Goal: Task Accomplishment & Management: Manage account settings

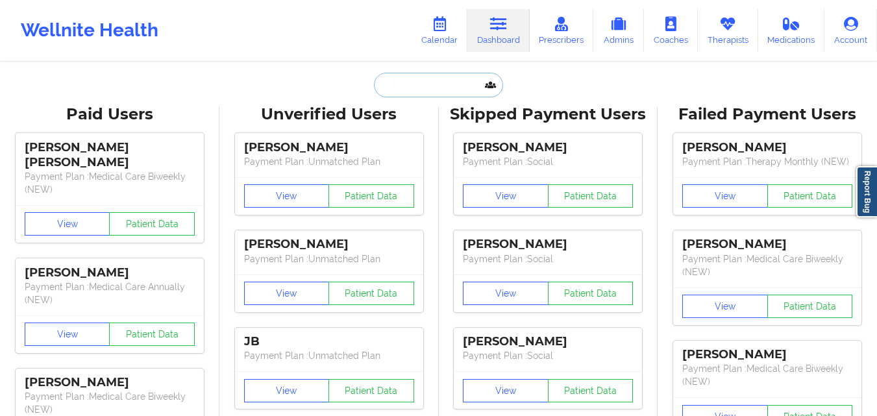
click at [437, 82] on input "text" at bounding box center [438, 85] width 129 height 25
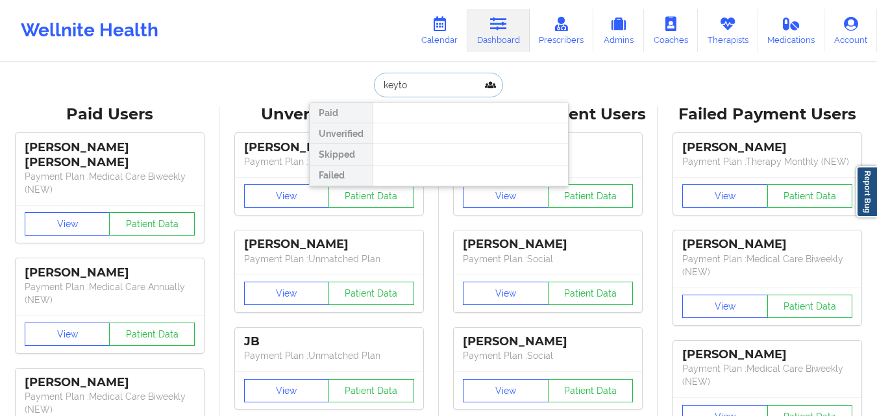
type input "keyton"
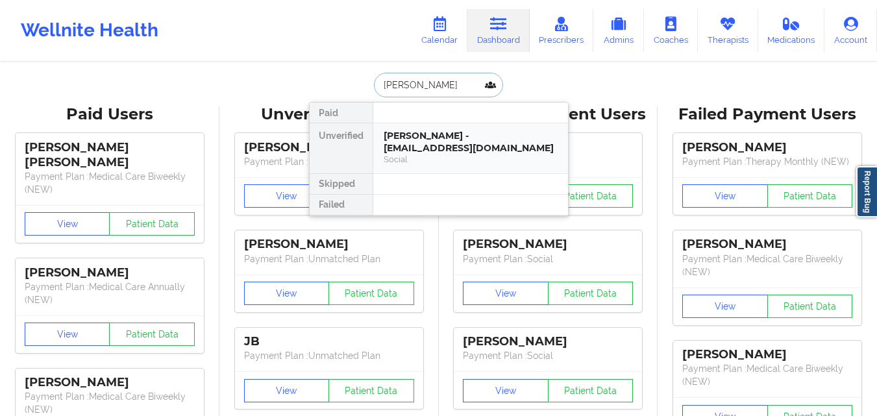
click at [453, 145] on div "Keyton Walls - keytonwalls@gmail.com" at bounding box center [471, 142] width 174 height 24
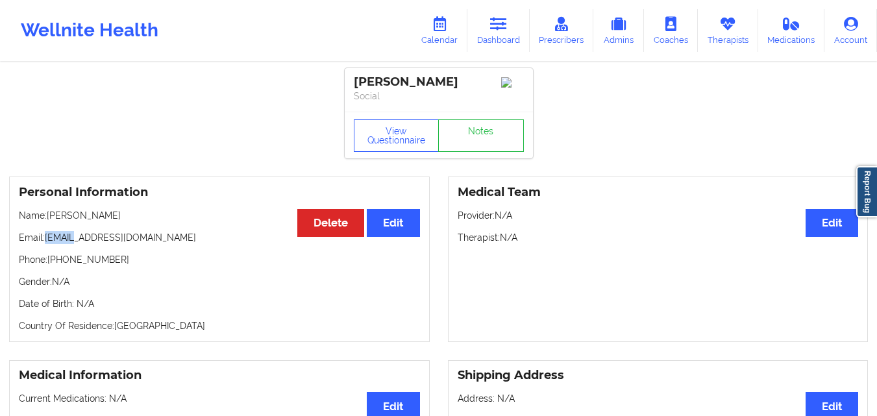
drag, startPoint x: 47, startPoint y: 244, endPoint x: 150, endPoint y: 240, distance: 103.3
click at [149, 242] on p "Email: keytonwalls@gmail.com" at bounding box center [219, 237] width 401 height 13
copy p "[EMAIL_ADDRESS][DOMAIN_NAME]"
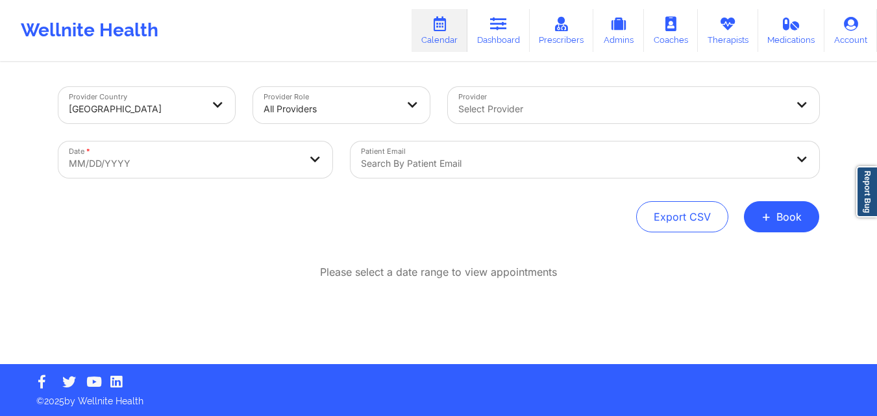
click at [197, 156] on body "Wellnite Health Calendar Dashboard Prescribers Admins Coaches Therapists Medica…" at bounding box center [438, 208] width 877 height 416
select select "2025-8"
select select "2025-9"
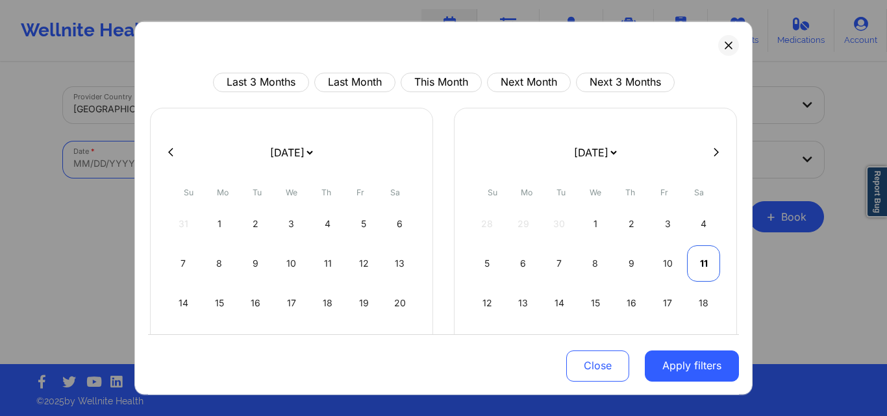
click at [692, 264] on div "11" at bounding box center [703, 263] width 33 height 36
select select "2025-9"
select select "2025-10"
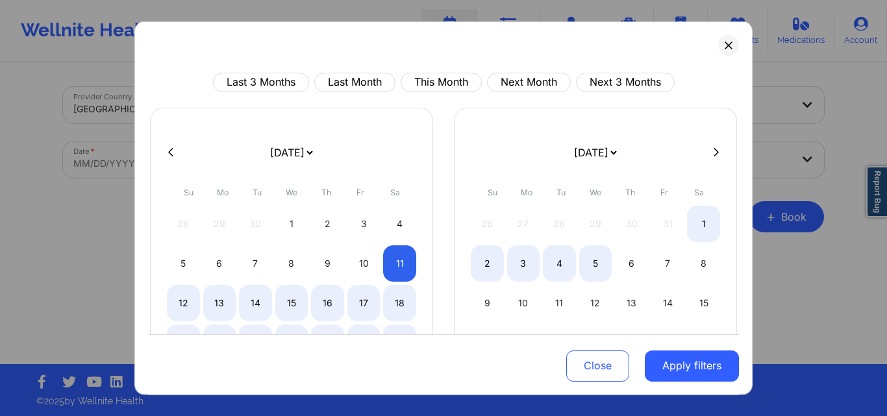
select select "2025-9"
select select "2025-10"
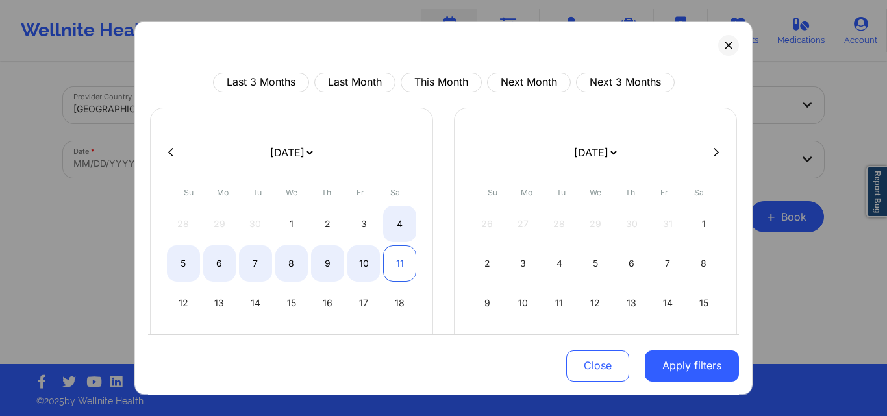
select select "2025-9"
select select "2025-10"
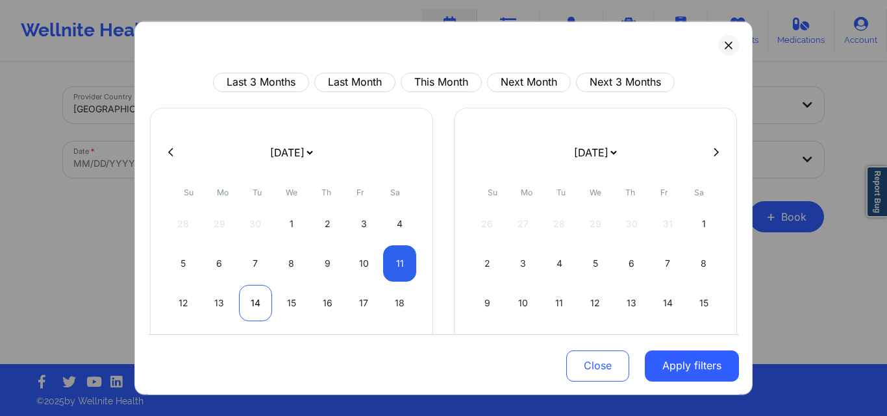
select select "2025-9"
select select "2025-10"
select select "2025-9"
select select "2025-10"
select select "2025-9"
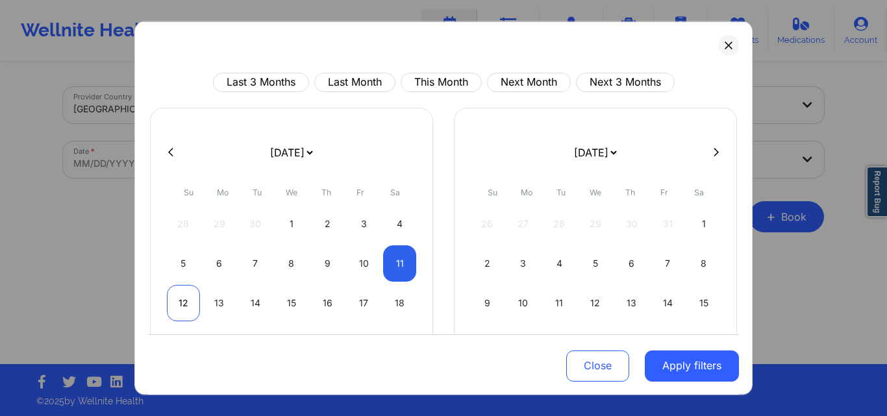
select select "2025-10"
drag, startPoint x: 178, startPoint y: 306, endPoint x: 218, endPoint y: 305, distance: 40.3
click at [179, 305] on div "12" at bounding box center [183, 302] width 33 height 36
select select "2025-9"
select select "2025-10"
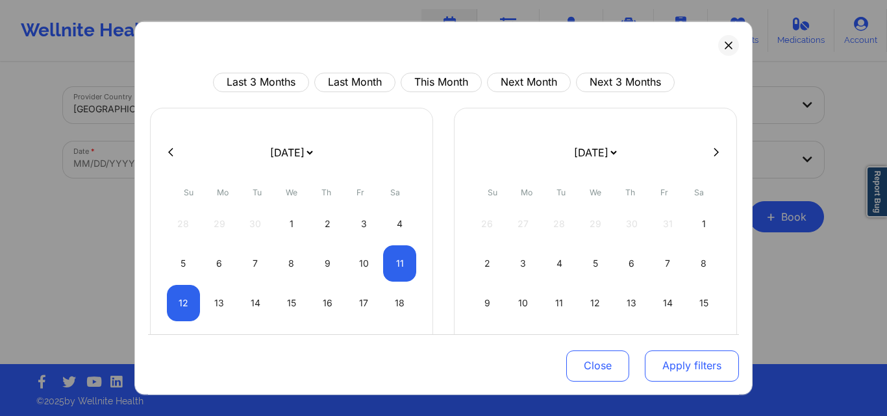
click at [684, 376] on button "Apply filters" at bounding box center [692, 366] width 94 height 31
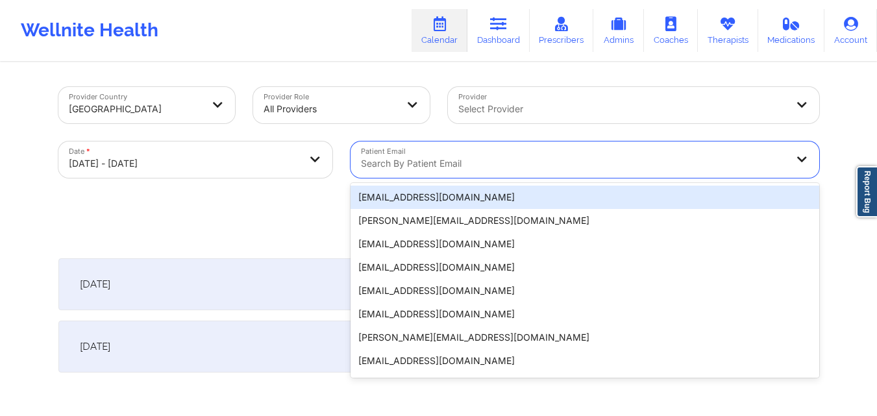
click at [429, 164] on div at bounding box center [574, 164] width 426 height 16
paste input "[EMAIL_ADDRESS][DOMAIN_NAME]"
type input "[EMAIL_ADDRESS][DOMAIN_NAME]"
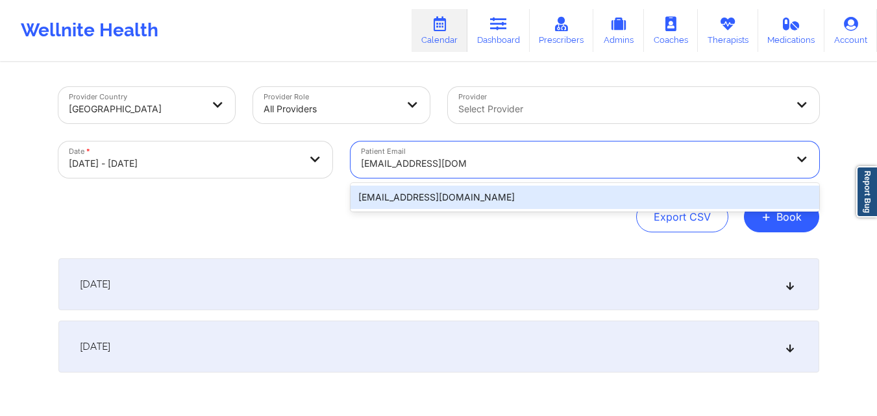
click at [456, 202] on div "[EMAIL_ADDRESS][DOMAIN_NAME]" at bounding box center [585, 197] width 469 height 23
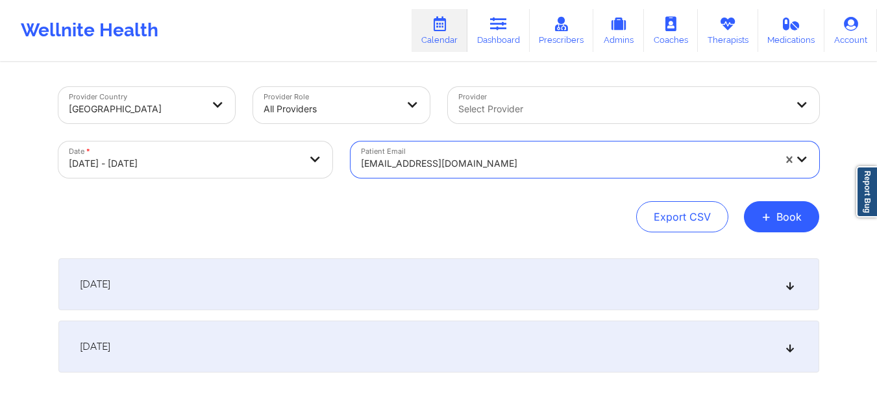
click at [275, 288] on div "October 11, 2025" at bounding box center [438, 284] width 761 height 52
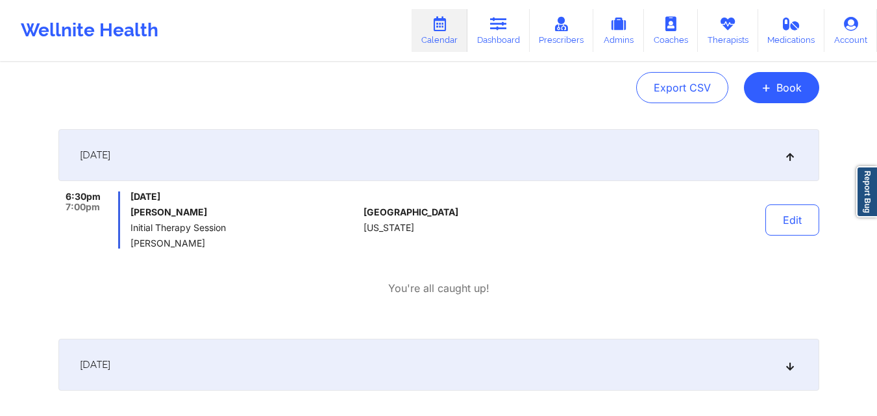
scroll to position [130, 0]
click at [807, 223] on button "Edit" at bounding box center [792, 219] width 54 height 31
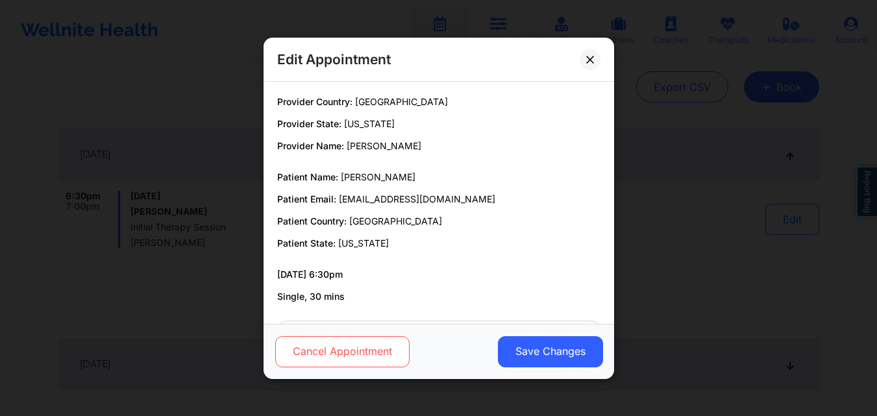
click at [320, 346] on button "Cancel Appointment" at bounding box center [342, 351] width 134 height 31
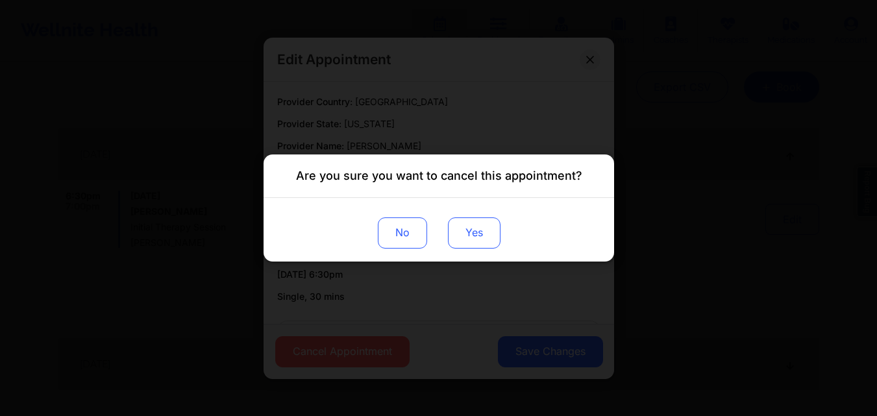
click at [472, 230] on button "Yes" at bounding box center [473, 232] width 53 height 31
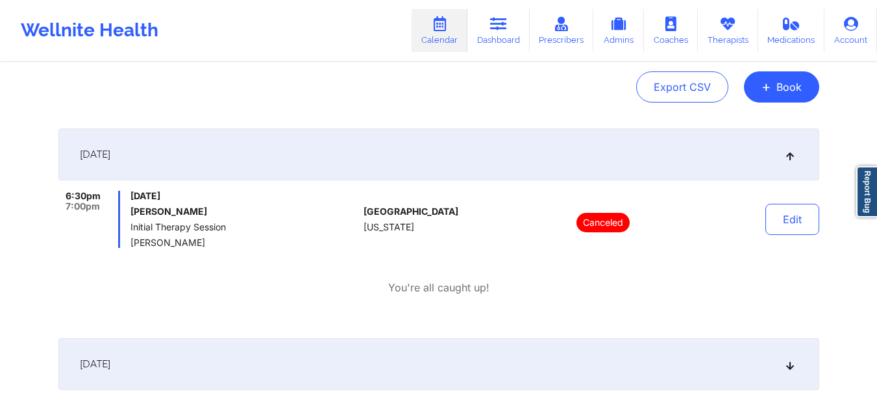
scroll to position [0, 0]
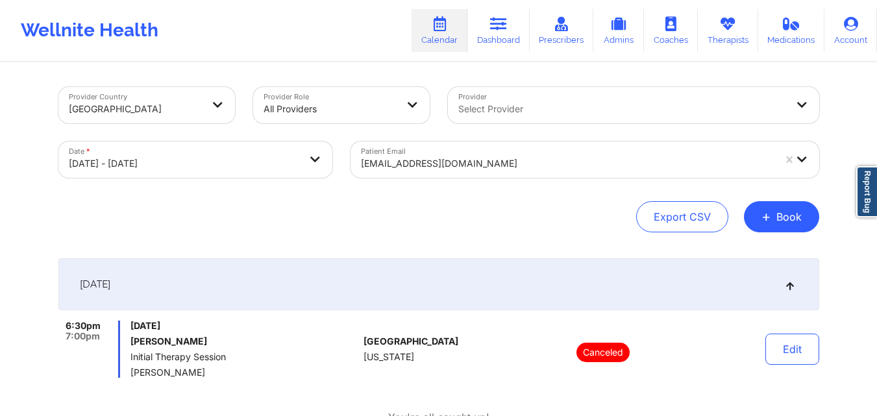
select select "2025-9"
select select "2025-10"
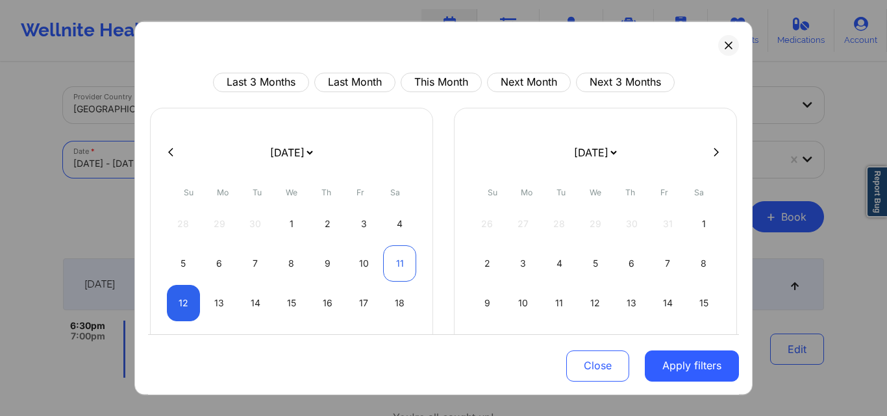
click at [390, 266] on div "11" at bounding box center [399, 263] width 33 height 36
select select "2025-9"
select select "2025-10"
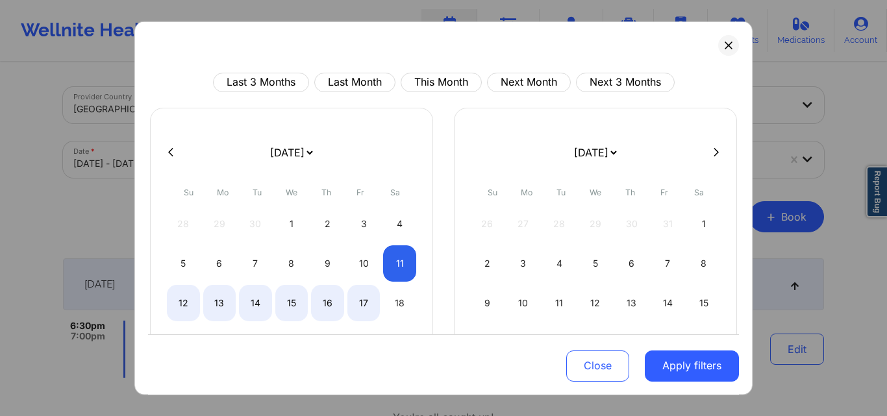
select select "2025-9"
select select "2025-10"
select select "2025-9"
select select "2025-10"
select select "2025-9"
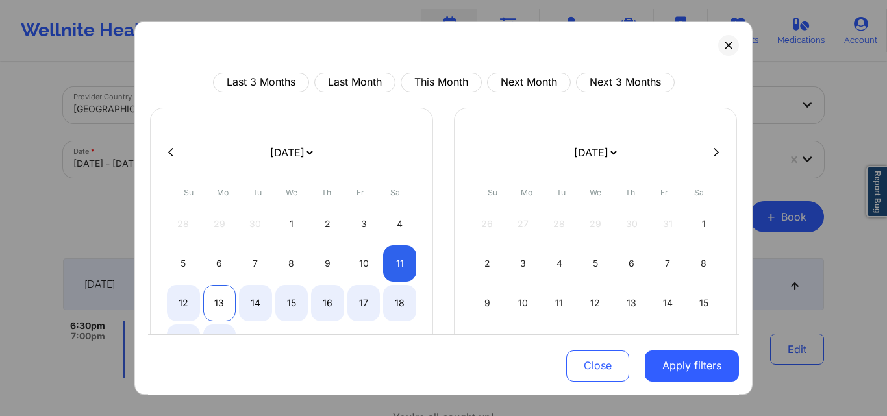
select select "2025-10"
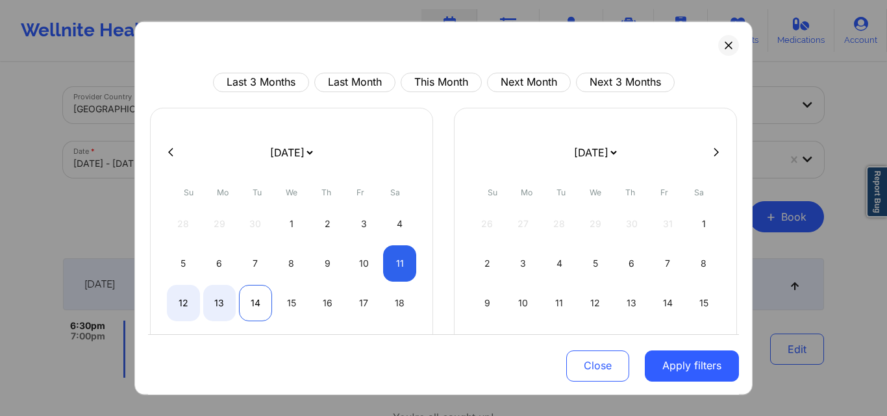
select select "2025-9"
select select "2025-10"
select select "2025-9"
select select "2025-10"
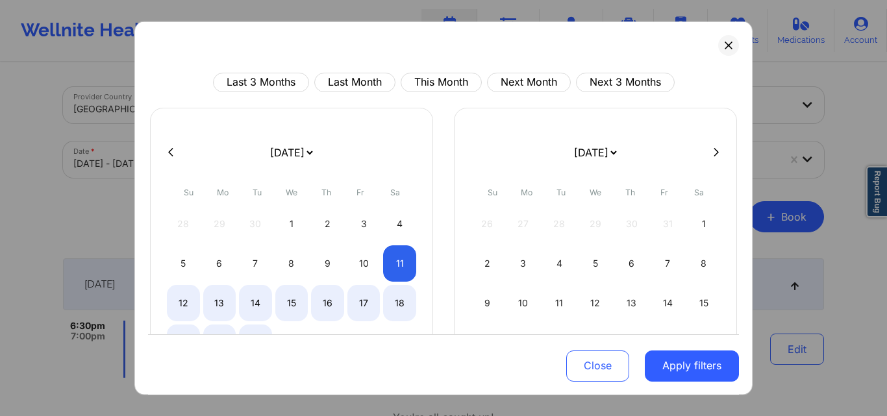
select select "2025-9"
select select "2025-10"
select select "2025-9"
select select "2025-10"
click at [398, 303] on div "18" at bounding box center [399, 302] width 33 height 36
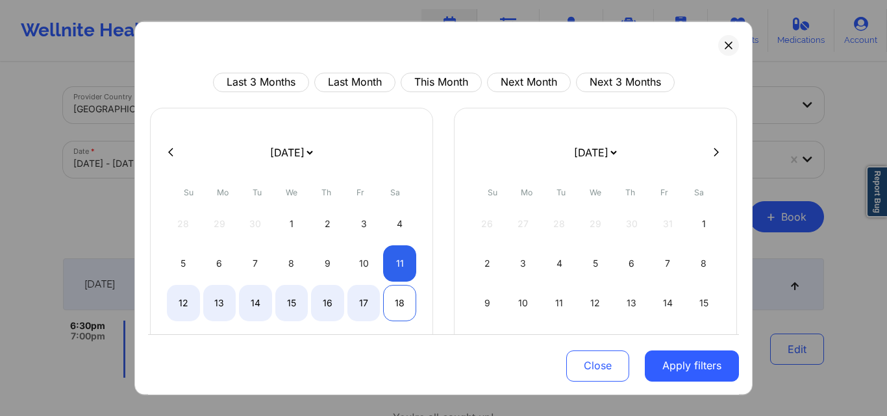
select select "2025-9"
select select "2025-10"
click at [322, 258] on div "9" at bounding box center [327, 263] width 33 height 36
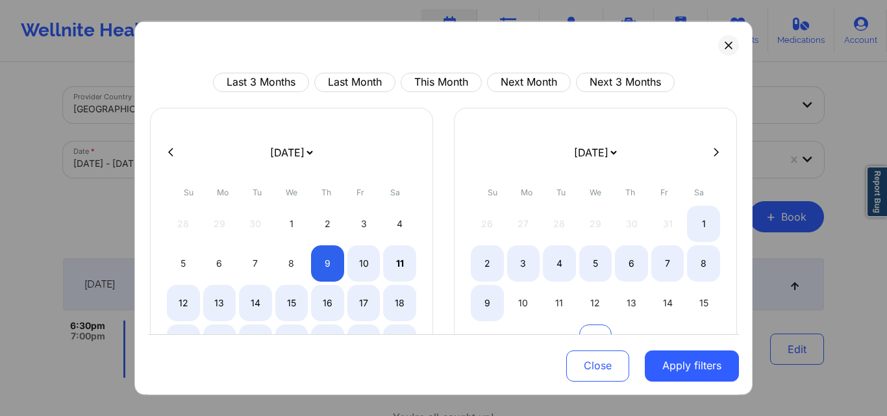
select select "2025-9"
select select "2025-10"
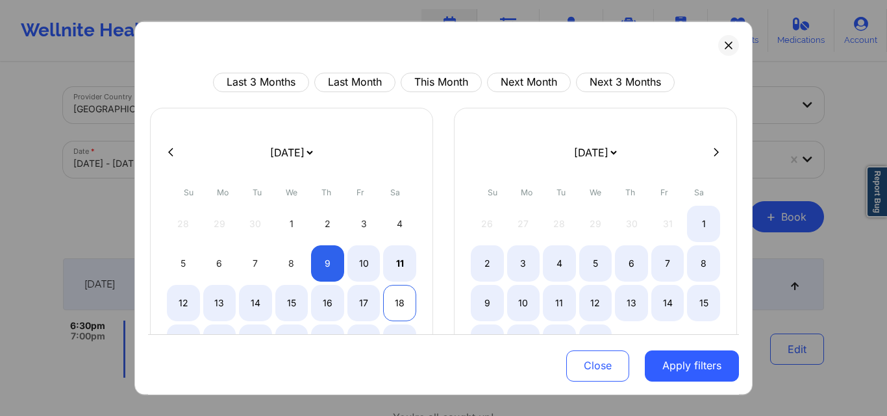
select select "2025-9"
select select "2025-10"
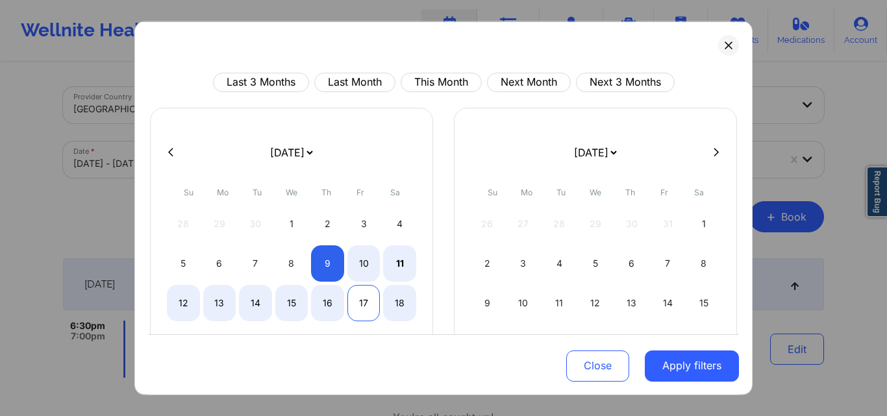
select select "2025-9"
select select "2025-10"
click at [397, 304] on div "18" at bounding box center [399, 302] width 33 height 36
select select "2025-9"
select select "2025-10"
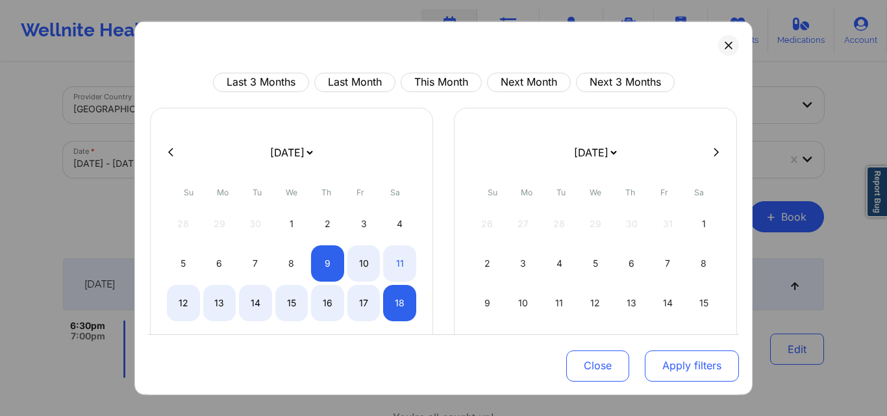
click at [714, 366] on button "Apply filters" at bounding box center [692, 366] width 94 height 31
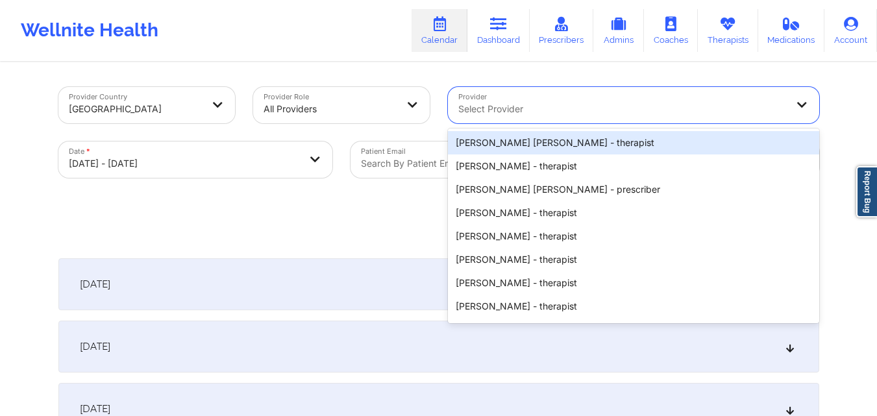
click at [667, 117] on div "Select Provider" at bounding box center [618, 105] width 340 height 36
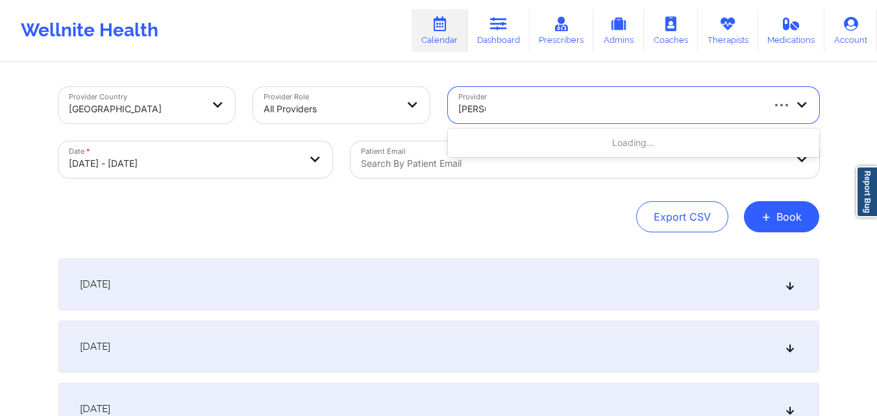
type input "jason c"
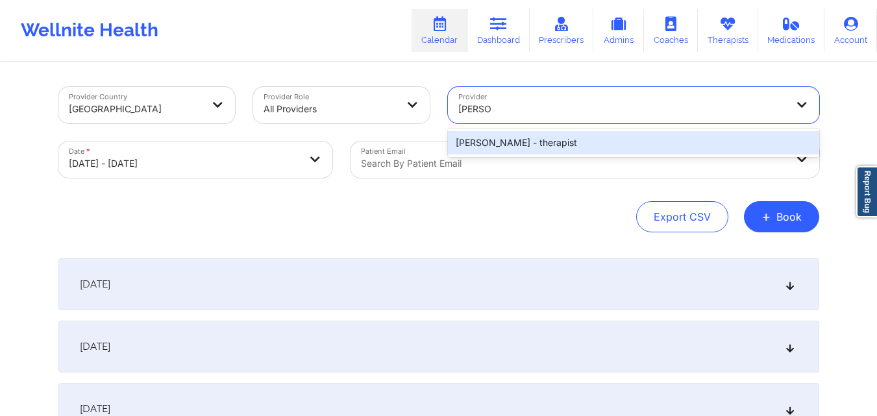
click at [651, 135] on div "Jason Clokes - therapist" at bounding box center [633, 142] width 371 height 23
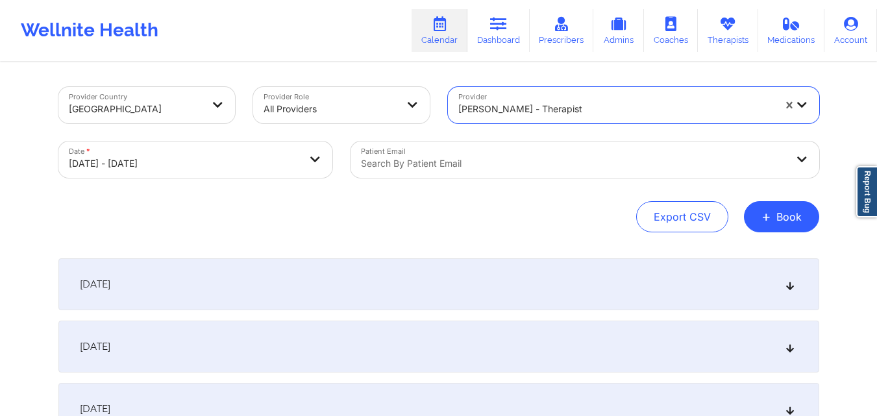
click at [232, 275] on div "October 9, 2025" at bounding box center [438, 284] width 761 height 52
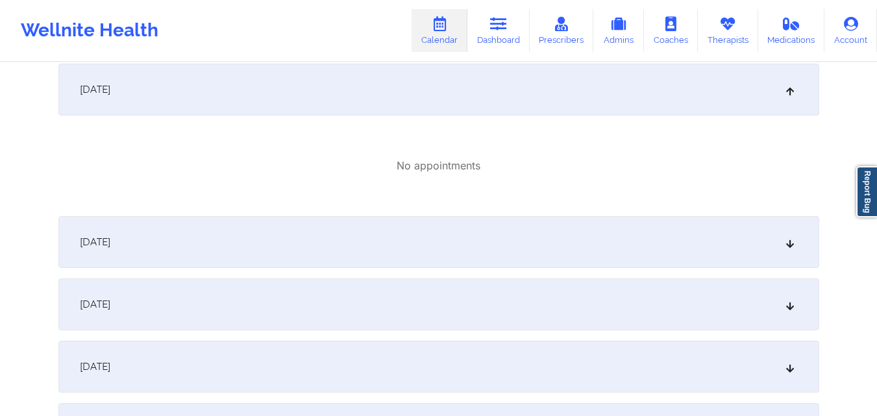
click at [286, 249] on div "October 10, 2025" at bounding box center [438, 242] width 761 height 52
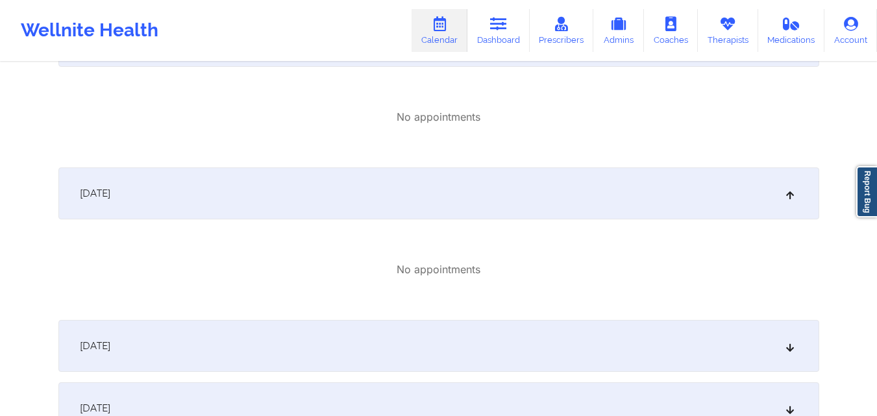
scroll to position [390, 0]
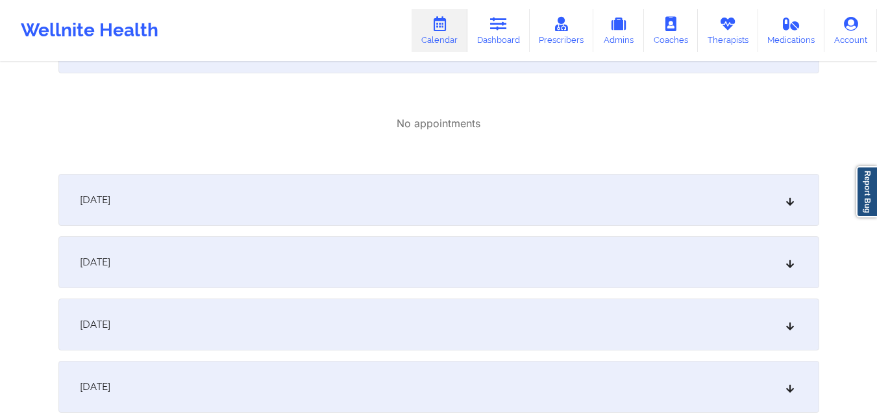
click at [240, 208] on div "October 11, 2025" at bounding box center [438, 200] width 761 height 52
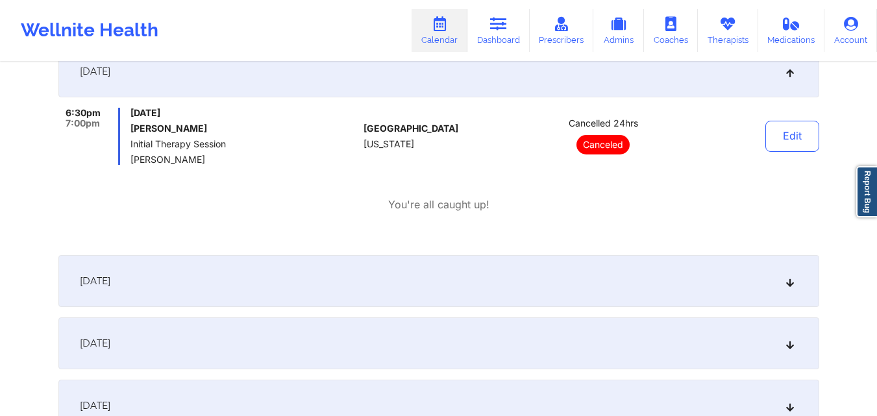
scroll to position [519, 0]
click at [196, 293] on div "October 12, 2025" at bounding box center [438, 280] width 761 height 52
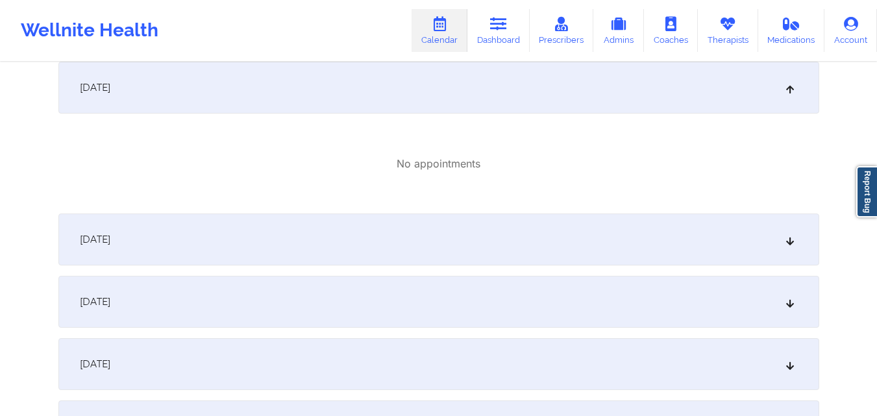
scroll to position [714, 0]
click at [248, 236] on div "October 13, 2025" at bounding box center [438, 237] width 761 height 52
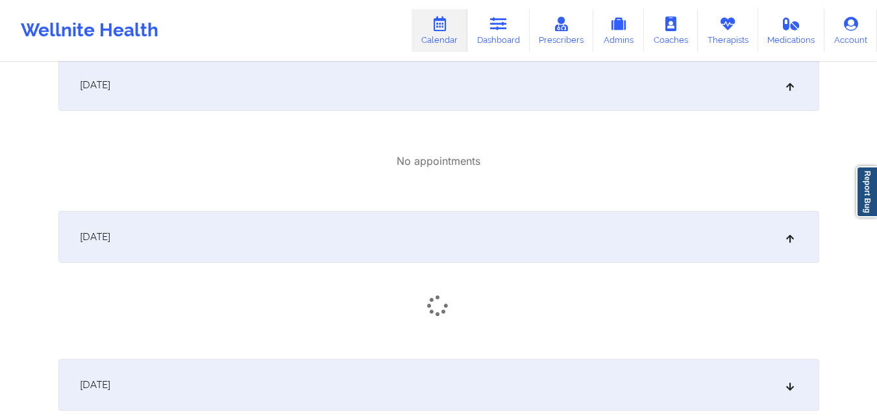
scroll to position [909, 0]
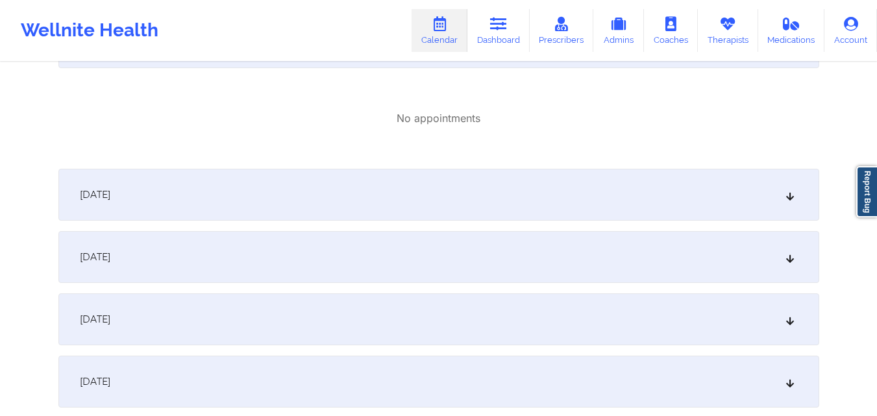
click at [225, 204] on div "October 14, 2025" at bounding box center [438, 195] width 761 height 52
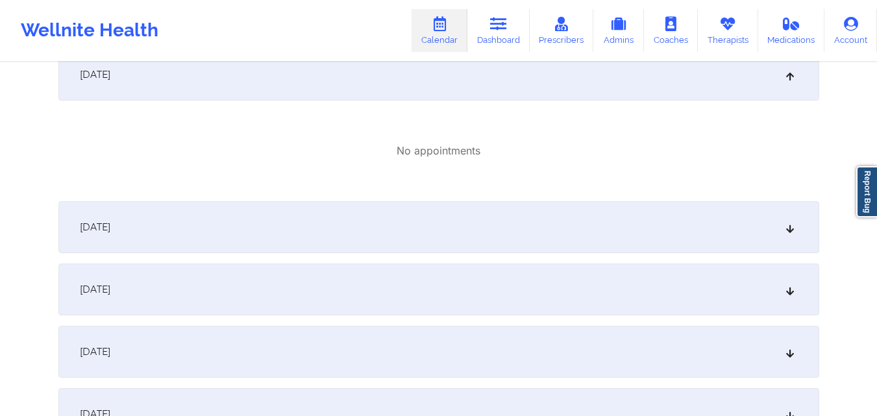
scroll to position [1039, 0]
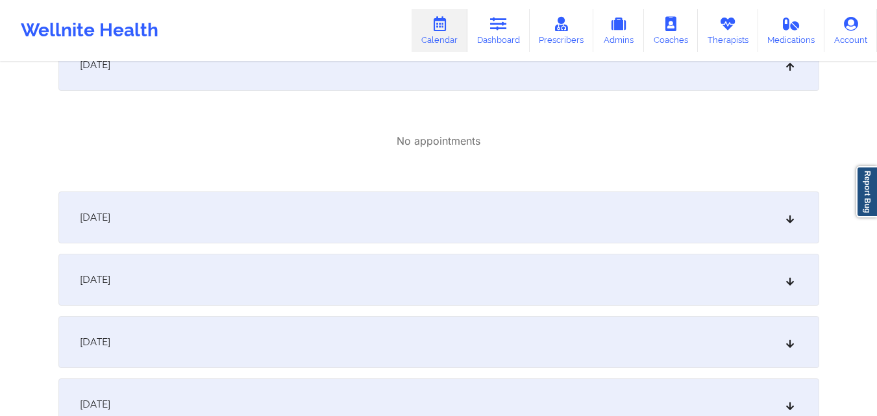
click at [225, 215] on div "October 15, 2025" at bounding box center [438, 218] width 761 height 52
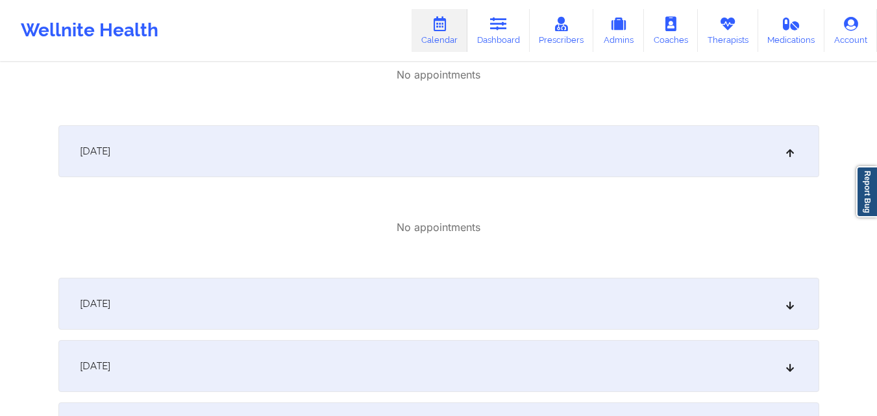
scroll to position [1169, 0]
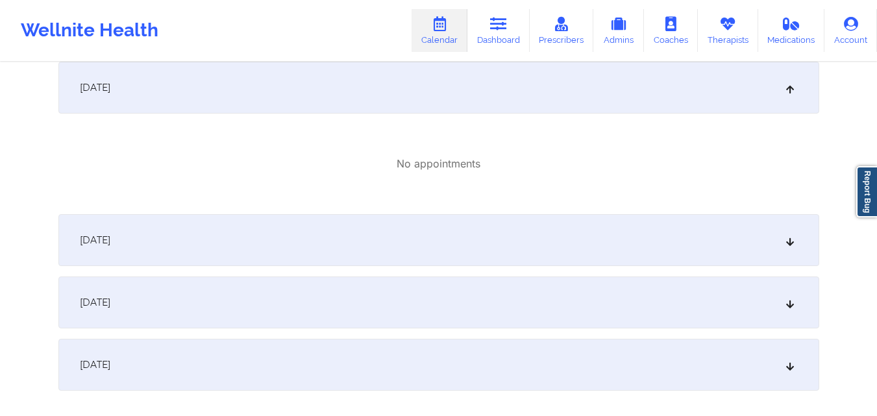
click at [289, 229] on div "October 16, 2025" at bounding box center [438, 240] width 761 height 52
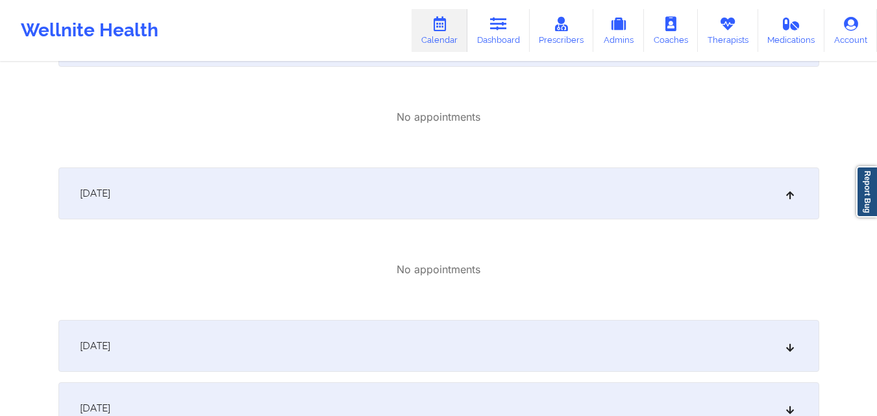
scroll to position [1338, 0]
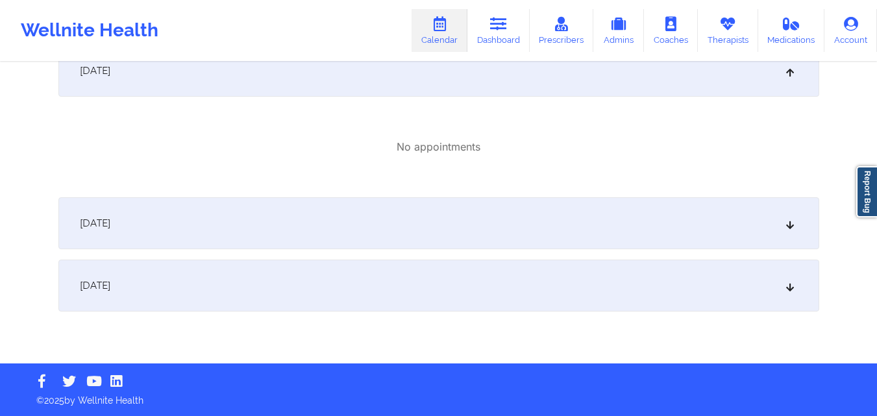
click at [313, 228] on div "October 17, 2025" at bounding box center [438, 223] width 761 height 52
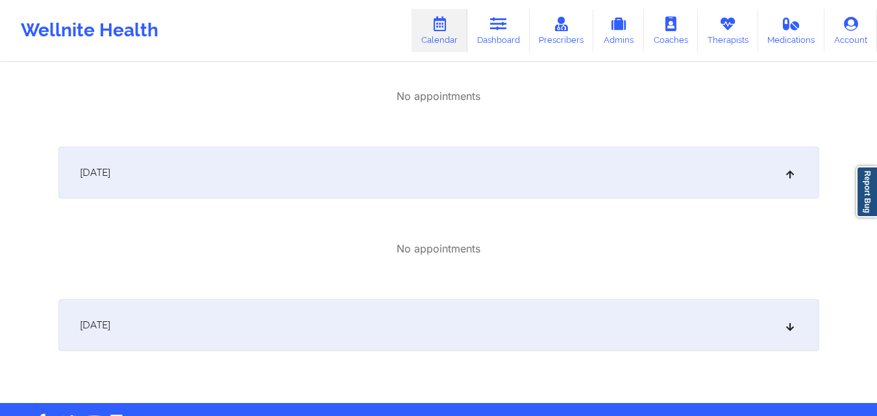
scroll to position [1428, 0]
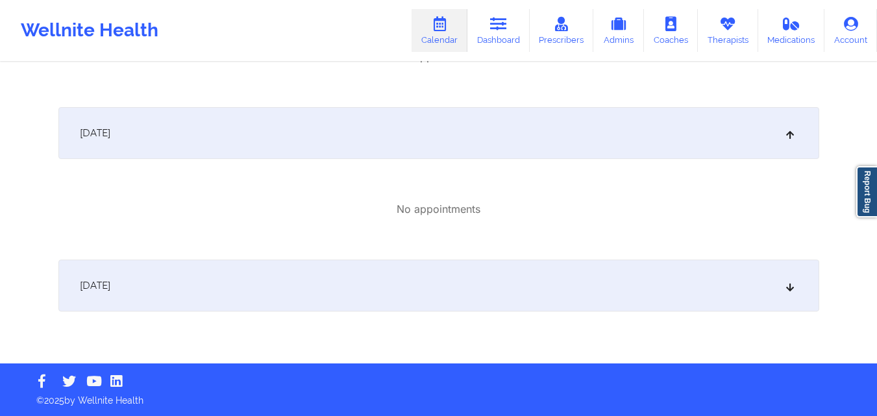
click at [339, 267] on div "October 18, 2025" at bounding box center [438, 286] width 761 height 52
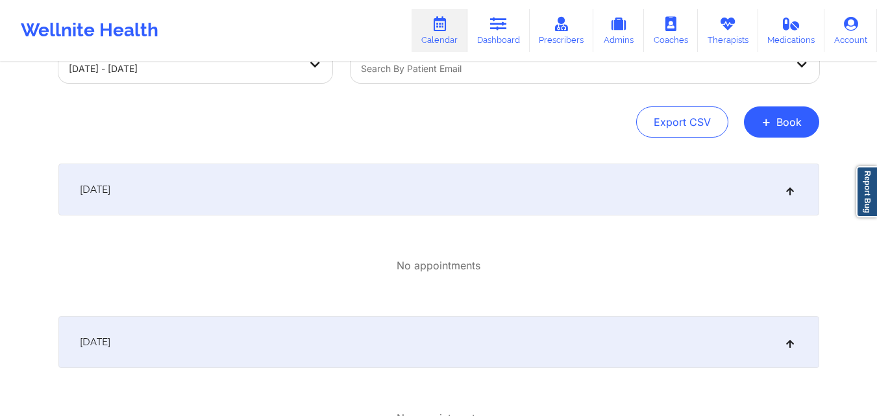
scroll to position [0, 0]
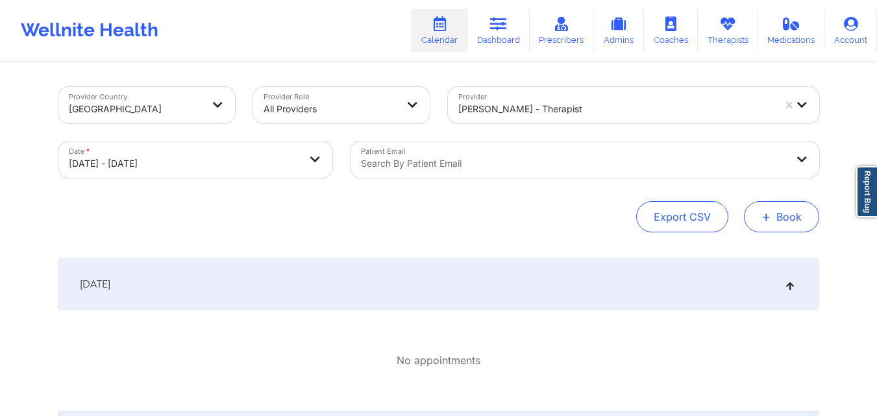
click at [792, 218] on button "+ Book" at bounding box center [781, 216] width 75 height 31
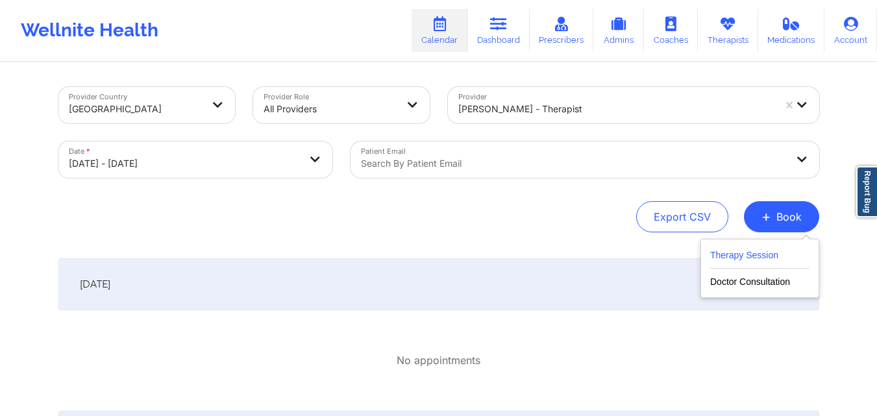
click at [737, 251] on button "Therapy Session" at bounding box center [759, 257] width 99 height 21
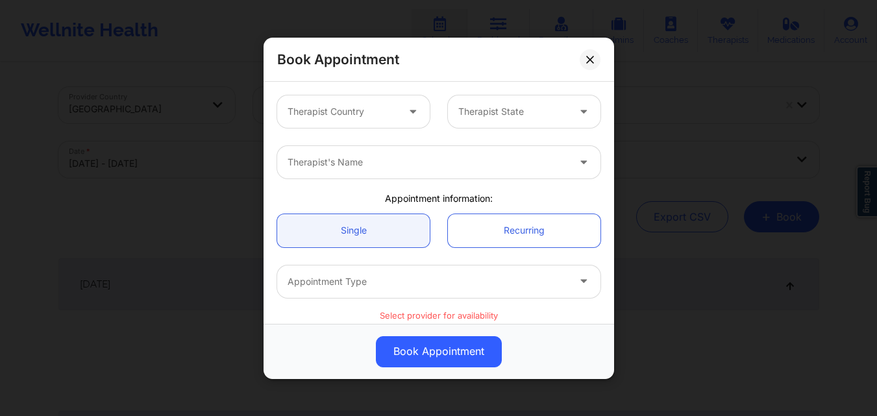
click at [328, 111] on div at bounding box center [343, 112] width 110 height 16
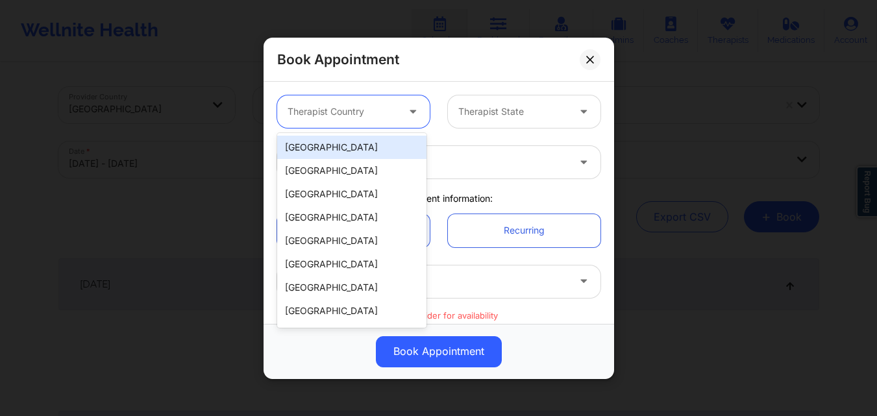
click at [347, 148] on div "[GEOGRAPHIC_DATA]" at bounding box center [351, 147] width 149 height 23
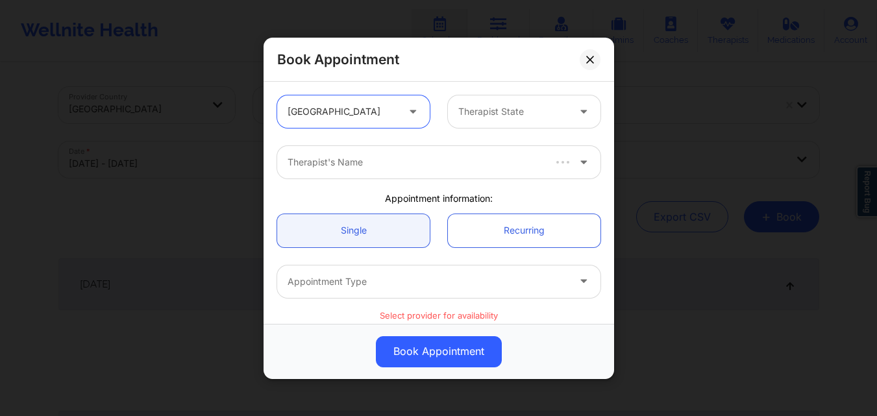
click at [499, 112] on div at bounding box center [513, 112] width 110 height 16
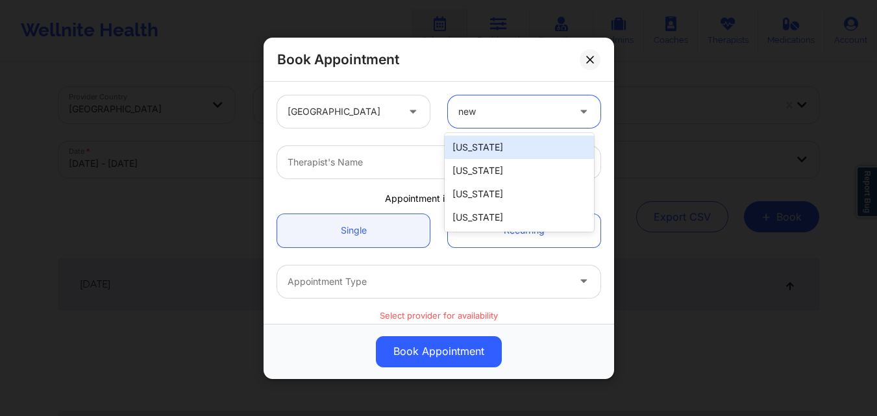
type input "new"
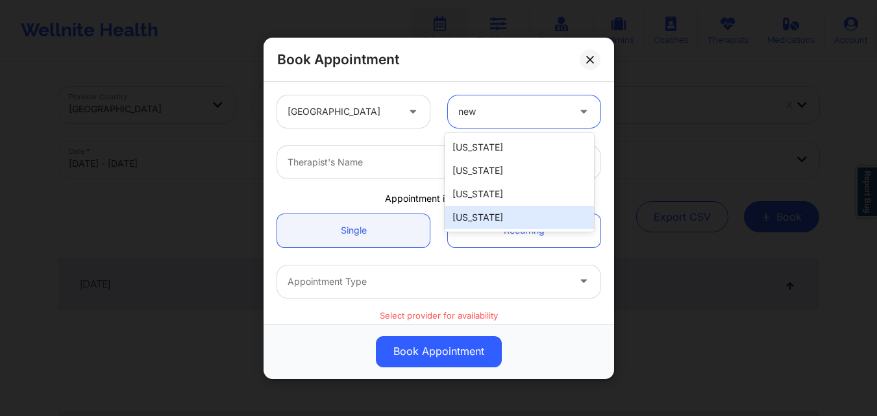
click at [497, 212] on div "[US_STATE]" at bounding box center [519, 217] width 149 height 23
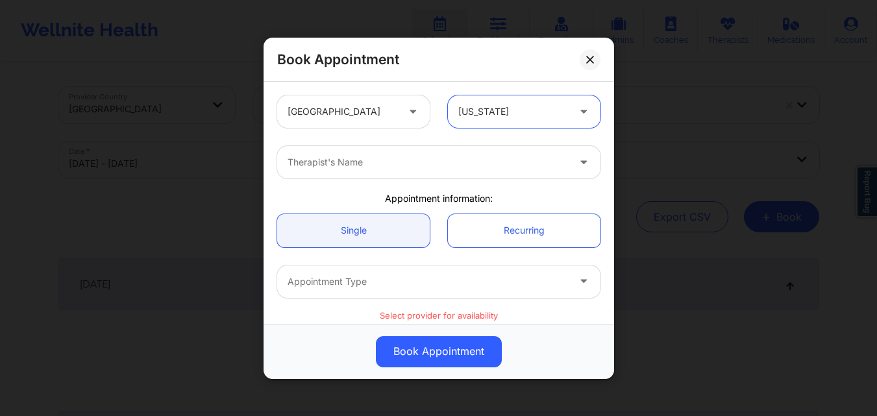
click at [364, 160] on div at bounding box center [428, 163] width 280 height 16
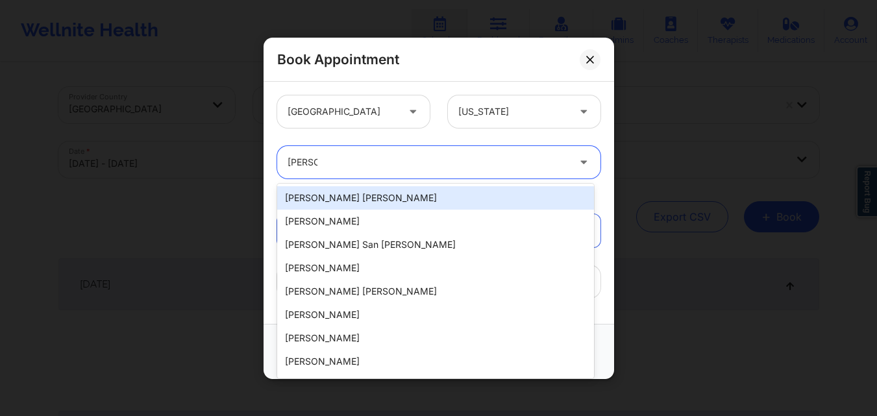
type input "james"
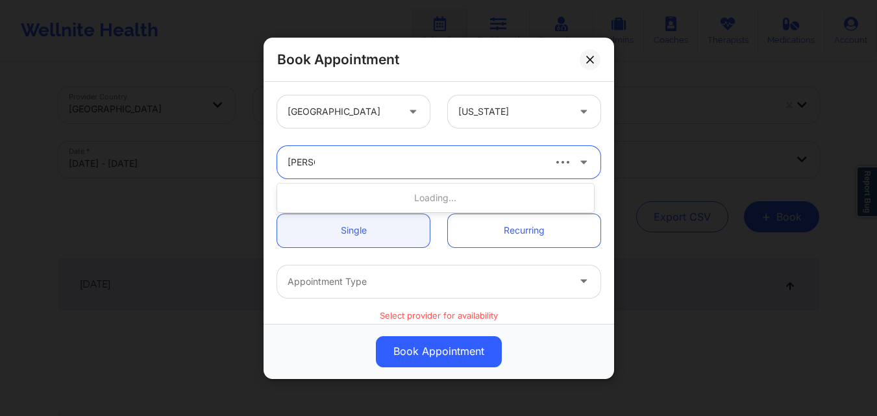
type input "jason cl"
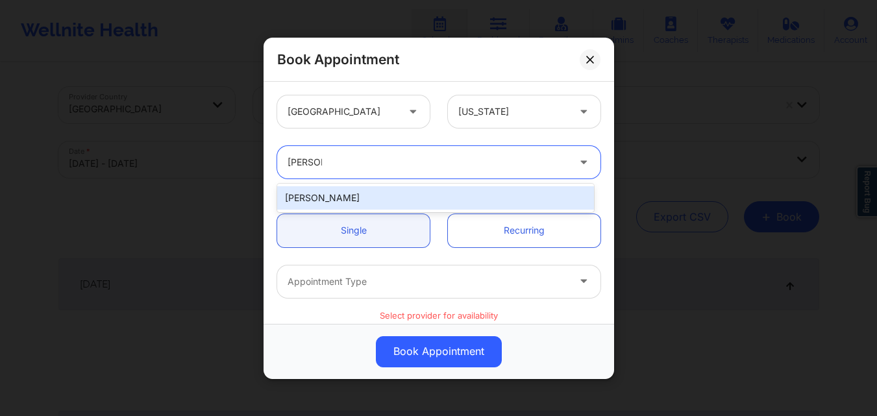
click at [391, 196] on div "[PERSON_NAME]" at bounding box center [435, 197] width 317 height 23
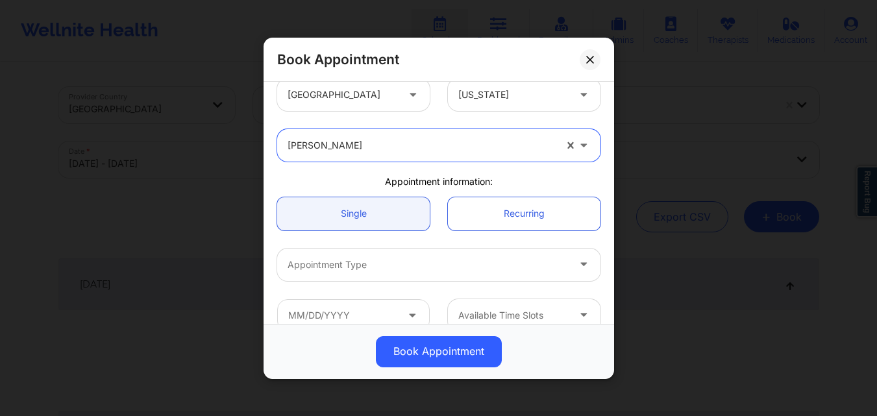
scroll to position [65, 0]
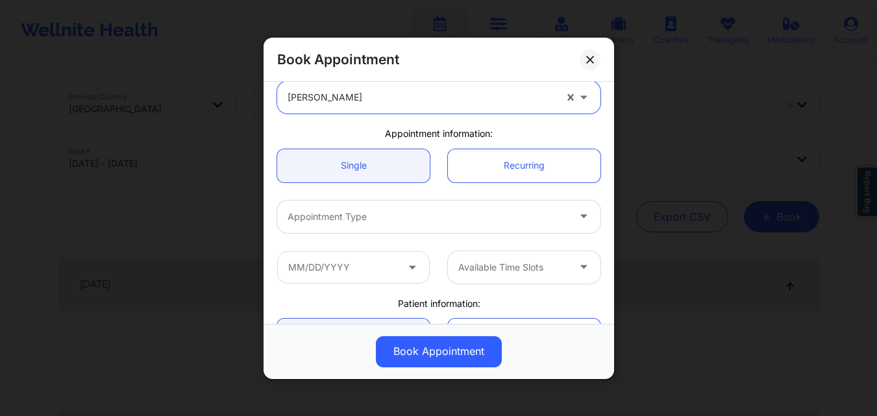
click at [353, 216] on div at bounding box center [428, 216] width 280 height 16
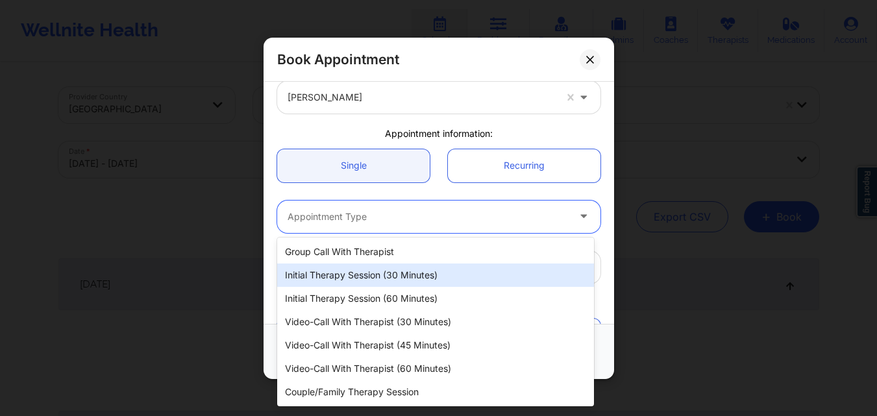
click at [340, 279] on div "Initial Therapy Session (30 minutes)" at bounding box center [435, 275] width 317 height 23
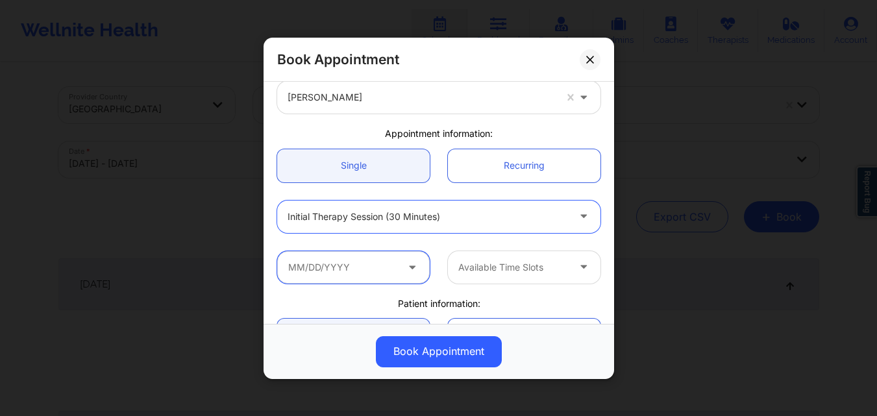
click at [343, 273] on input "text" at bounding box center [353, 267] width 153 height 32
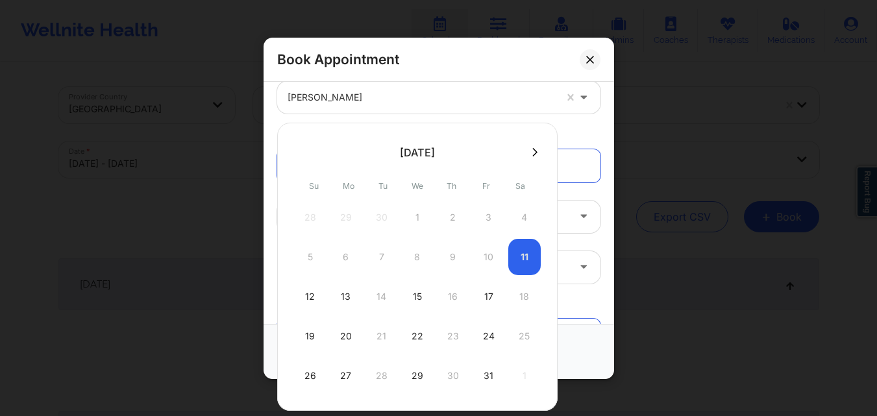
click at [512, 260] on div "5 6 7 8 9 10 11" at bounding box center [417, 257] width 247 height 36
click at [526, 254] on div "5 6 7 8 9 10 11" at bounding box center [417, 257] width 247 height 36
click at [312, 293] on div "12" at bounding box center [310, 297] width 32 height 36
type input "10/12/2025"
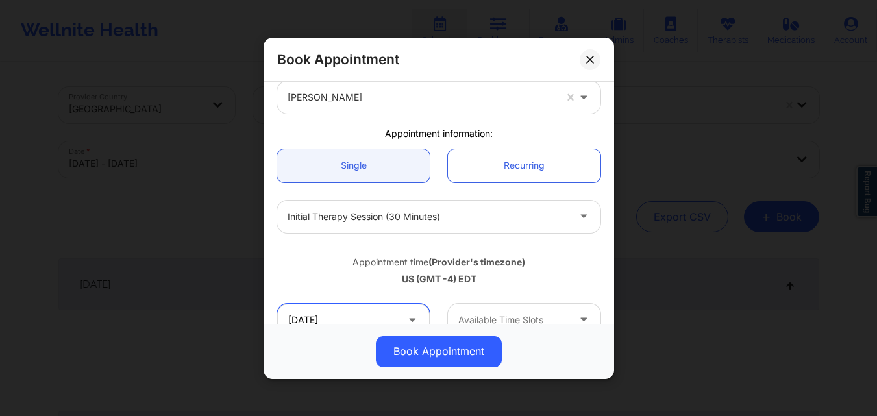
click at [329, 311] on input "10/12/2025" at bounding box center [353, 319] width 153 height 32
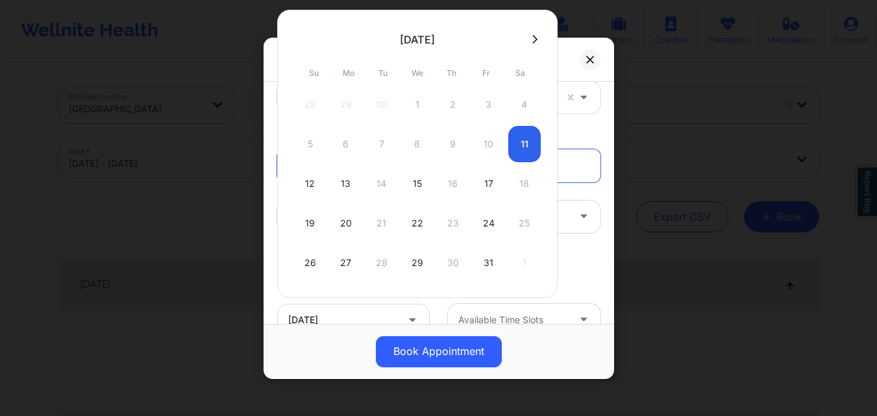
click at [534, 142] on div "5 6 7 8 9 10 11" at bounding box center [417, 144] width 247 height 36
click at [590, 57] on icon at bounding box center [590, 59] width 8 height 8
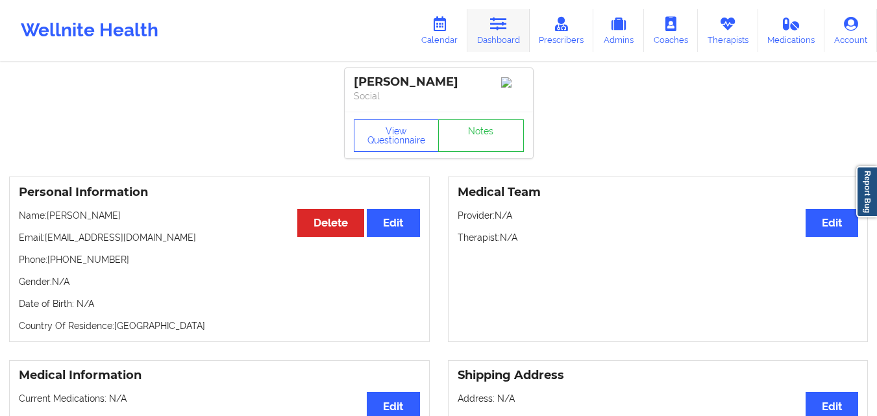
click at [514, 33] on link "Dashboard" at bounding box center [498, 30] width 62 height 43
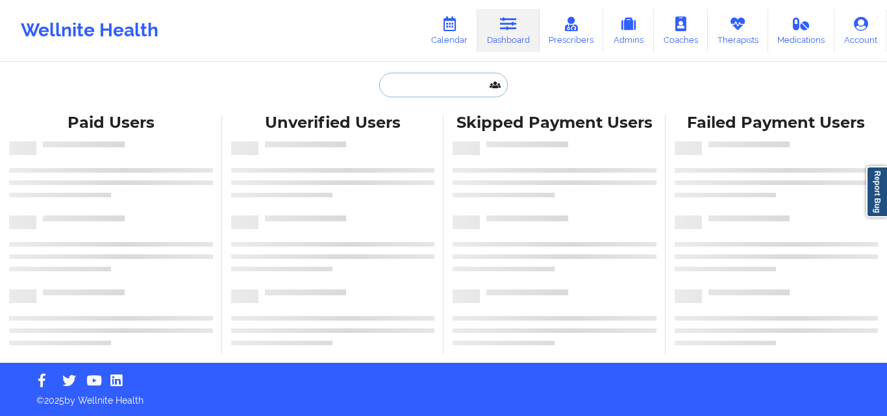
click at [410, 89] on input "text" at bounding box center [443, 85] width 129 height 25
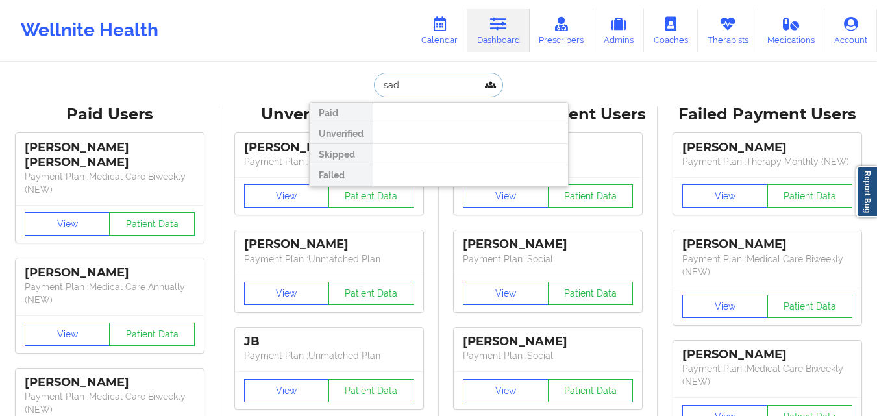
type input "sade"
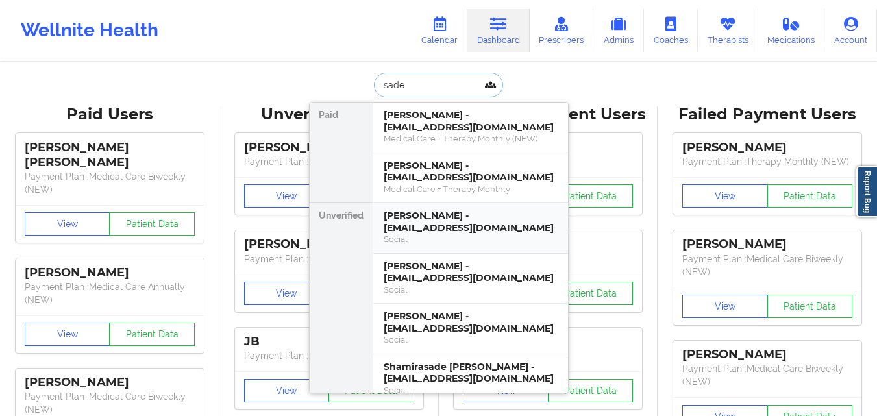
click at [471, 230] on div "[PERSON_NAME] - [EMAIL_ADDRESS][DOMAIN_NAME]" at bounding box center [471, 222] width 174 height 24
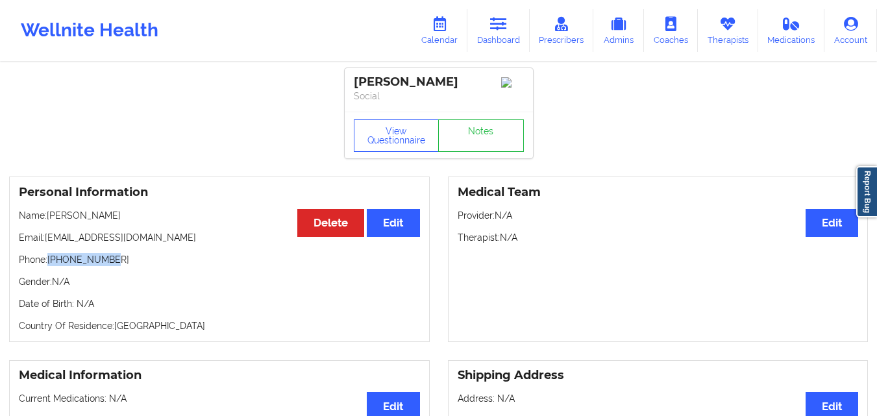
drag, startPoint x: 50, startPoint y: 266, endPoint x: 127, endPoint y: 264, distance: 76.6
click at [127, 264] on p "Phone: [PHONE_NUMBER]" at bounding box center [219, 259] width 401 height 13
copy p "[PHONE_NUMBER]"
click at [493, 25] on icon at bounding box center [498, 24] width 17 height 14
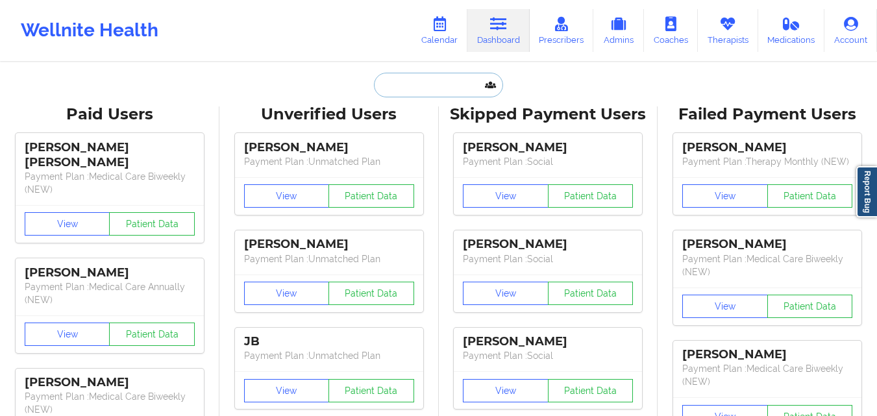
click at [390, 82] on input "text" at bounding box center [438, 85] width 129 height 25
paste input "[PHONE_NUMBER]"
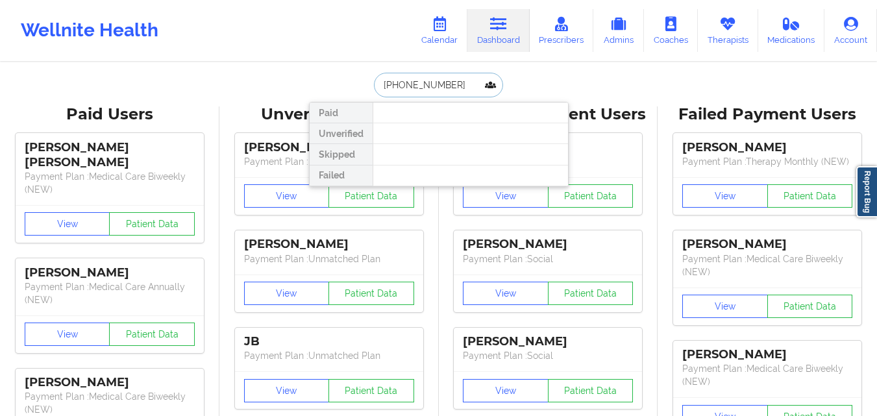
type input "[PHONE_NUMBER]"
type input "sade s"
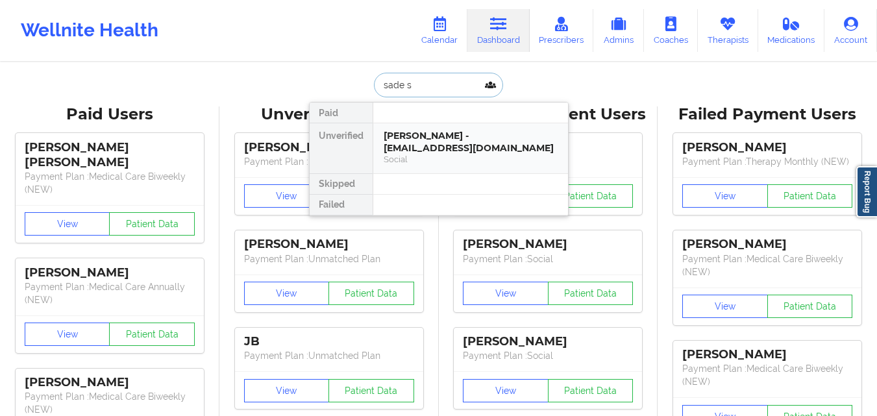
click at [456, 154] on div "[PERSON_NAME] - [EMAIL_ADDRESS][DOMAIN_NAME]" at bounding box center [471, 142] width 174 height 24
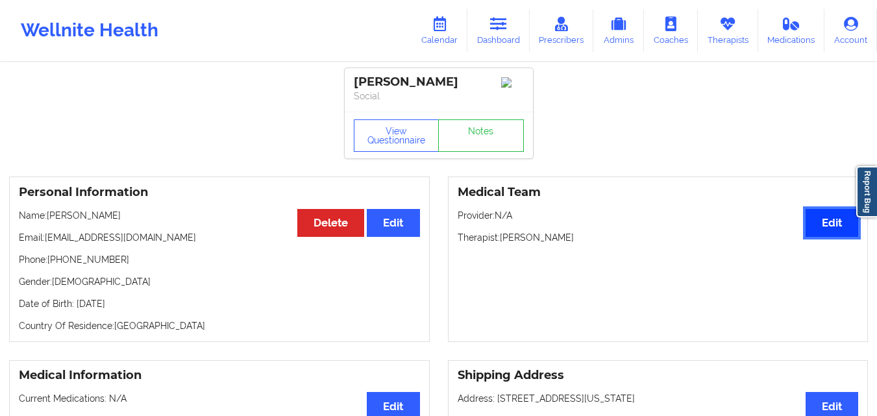
click at [827, 220] on button "Edit" at bounding box center [832, 223] width 53 height 28
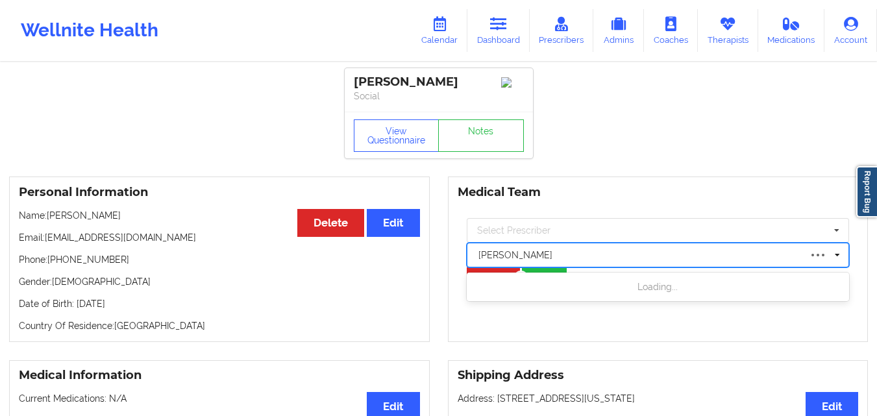
click at [680, 259] on div at bounding box center [639, 255] width 322 height 16
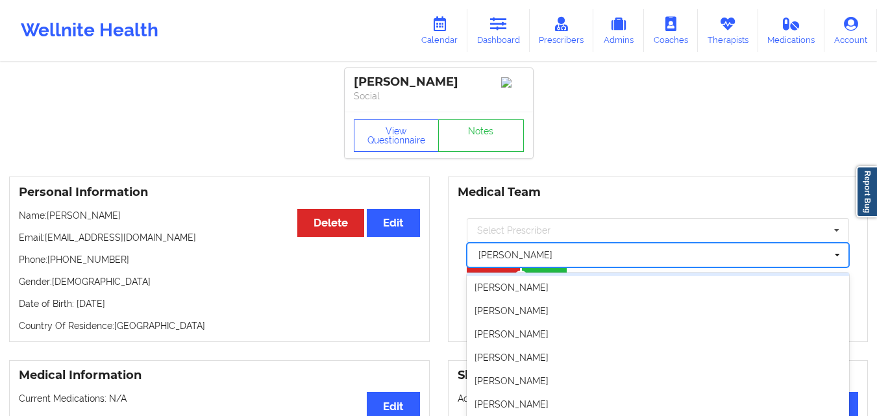
scroll to position [213, 0]
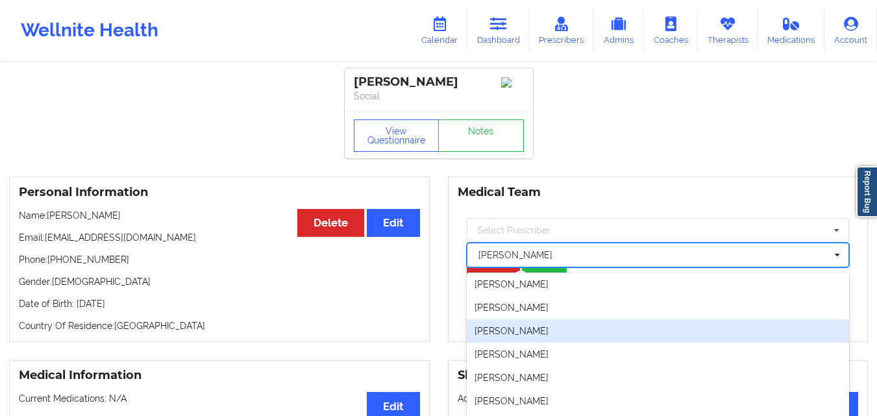
click at [665, 343] on div "[PERSON_NAME]" at bounding box center [658, 330] width 383 height 23
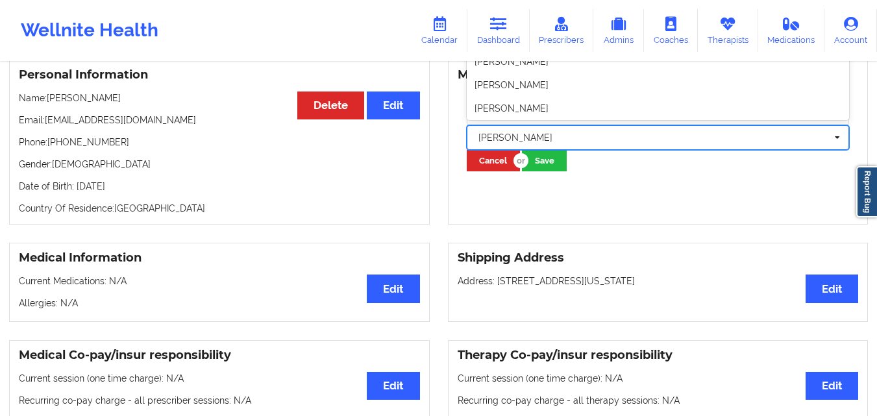
scroll to position [31, 0]
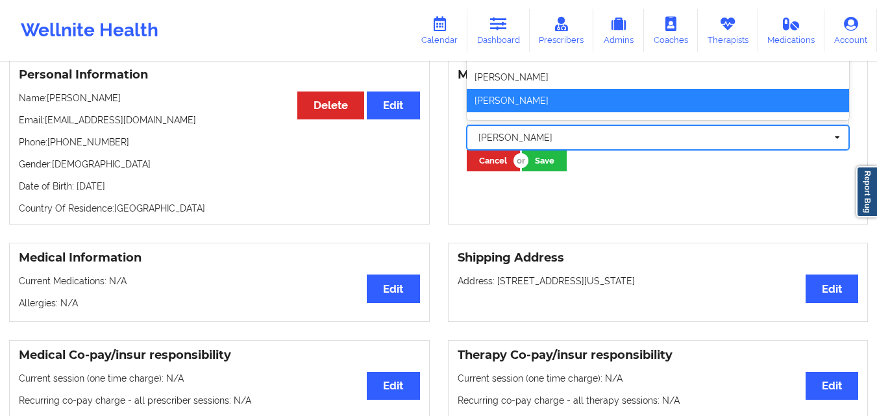
drag, startPoint x: 647, startPoint y: 171, endPoint x: 636, endPoint y: 142, distance: 30.9
click at [636, 142] on div at bounding box center [652, 138] width 348 height 16
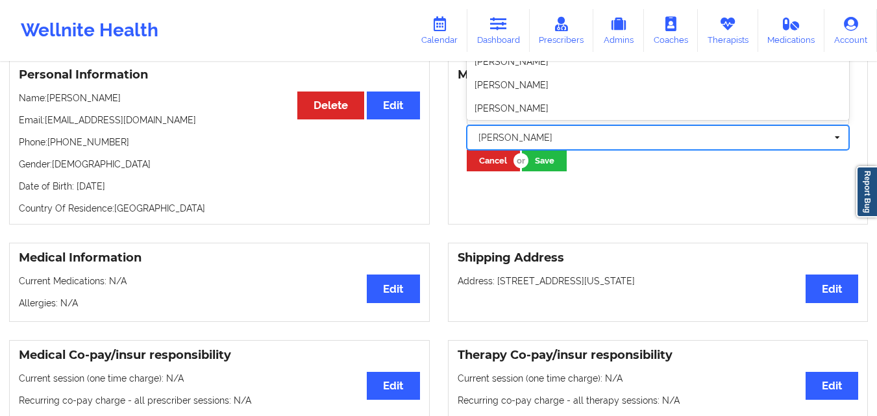
click at [636, 145] on div at bounding box center [652, 138] width 348 height 16
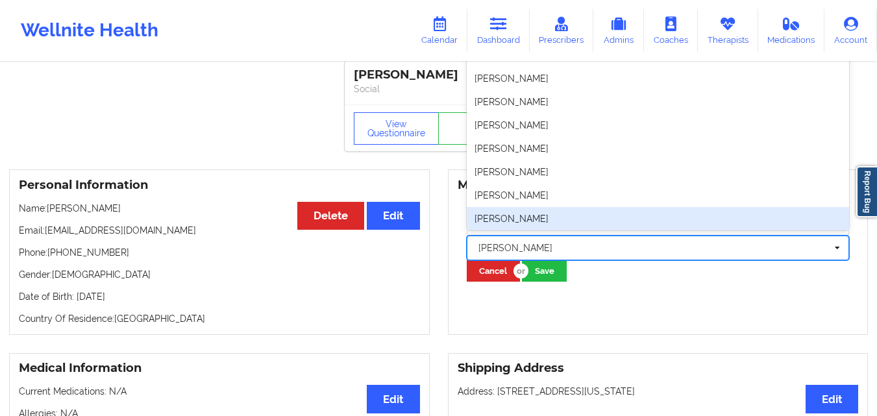
scroll to position [0, 0]
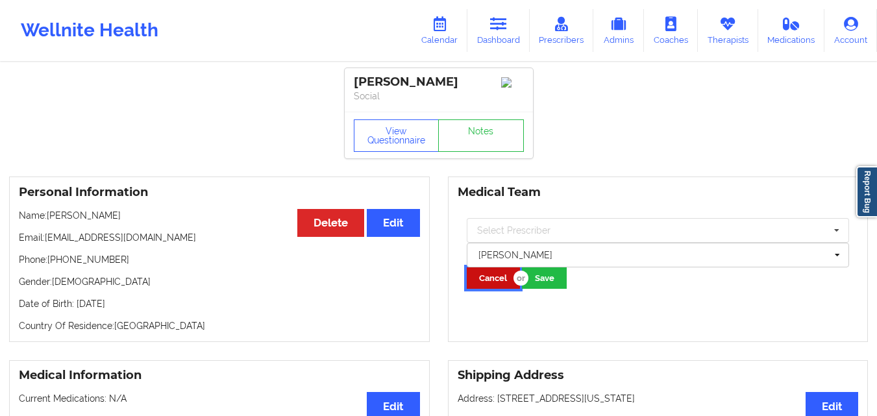
click at [483, 289] on button "Cancel" at bounding box center [493, 277] width 53 height 21
